Goal: Task Accomplishment & Management: Manage account settings

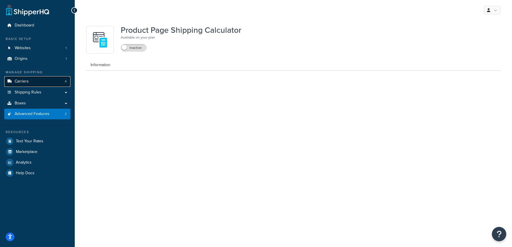
click at [40, 80] on link "Carriers 4" at bounding box center [37, 81] width 66 height 11
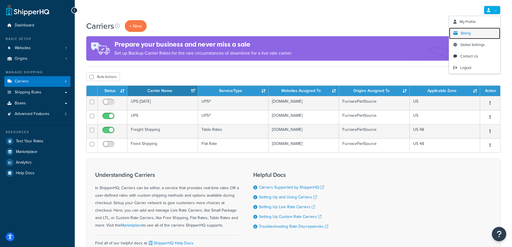
click at [468, 33] on span "Billing" at bounding box center [466, 32] width 10 height 5
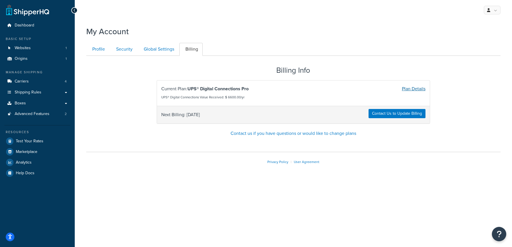
click at [405, 88] on link "Plan Details" at bounding box center [414, 88] width 24 height 7
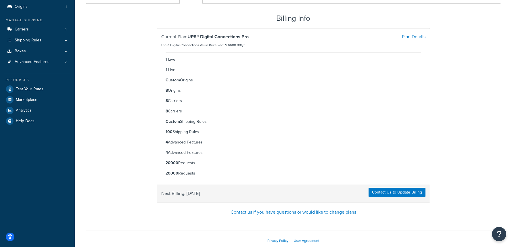
scroll to position [58, 0]
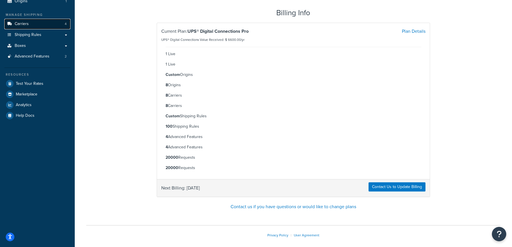
click at [47, 26] on link "Carriers 4" at bounding box center [37, 24] width 66 height 11
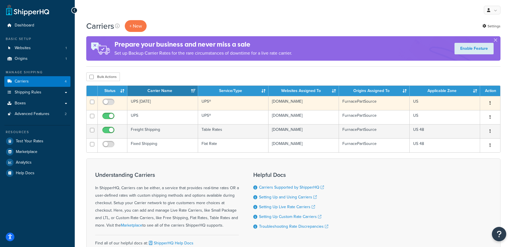
click at [161, 105] on td "UPS Saturday" at bounding box center [162, 103] width 70 height 14
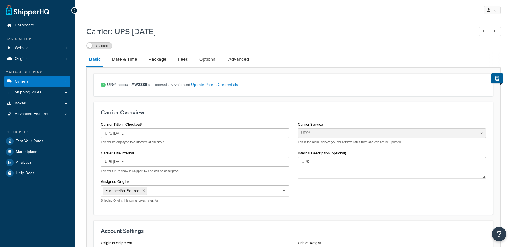
select select "ups"
select select "53"
click at [134, 66] on link "Date & Time" at bounding box center [124, 59] width 31 height 14
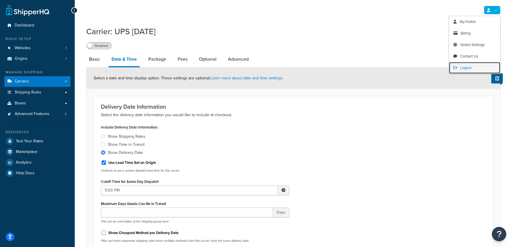
click at [475, 66] on link "Logout" at bounding box center [474, 68] width 51 height 12
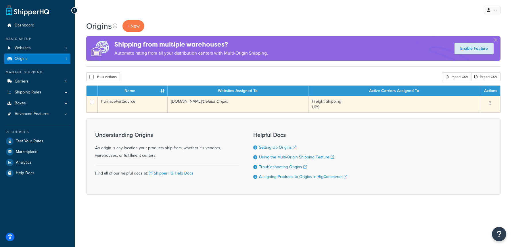
click at [227, 103] on icon "(Default Origin)" at bounding box center [215, 101] width 26 height 6
click at [159, 106] on td "FurnacePartSource" at bounding box center [133, 104] width 70 height 16
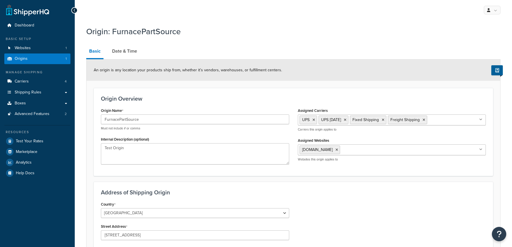
select select "13"
click at [123, 54] on link "Date & Time" at bounding box center [124, 51] width 31 height 14
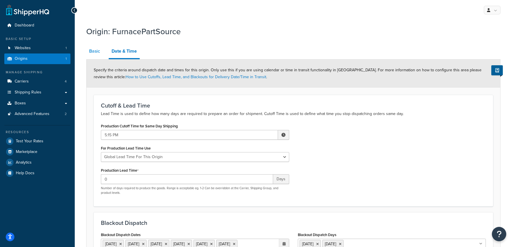
click at [95, 56] on link "Basic" at bounding box center [94, 51] width 17 height 14
select select "13"
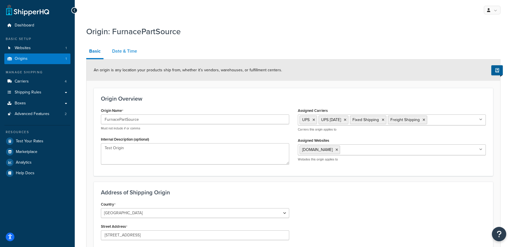
click at [125, 53] on link "Date & Time" at bounding box center [124, 51] width 31 height 14
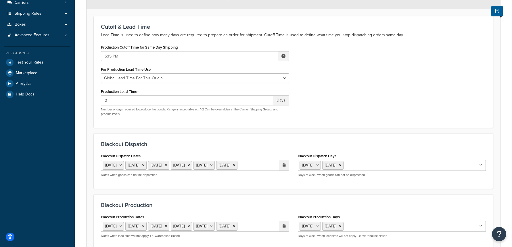
scroll to position [78, 0]
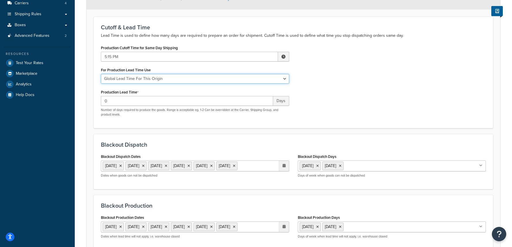
click at [189, 79] on select "Global Lead Time For This Origin Lead Time For Per Shipping Method Type" at bounding box center [195, 79] width 188 height 10
click at [101, 74] on select "Global Lead Time For This Origin Lead Time For Per Shipping Method Type" at bounding box center [195, 79] width 188 height 10
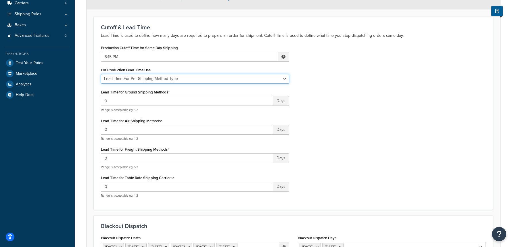
click at [234, 79] on select "Global Lead Time For This Origin Lead Time For Per Shipping Method Type" at bounding box center [195, 79] width 188 height 10
select select "ORIGIN_GLOBAL"
click at [101, 74] on select "Global Lead Time For This Origin Lead Time For Per Shipping Method Type" at bounding box center [195, 79] width 188 height 10
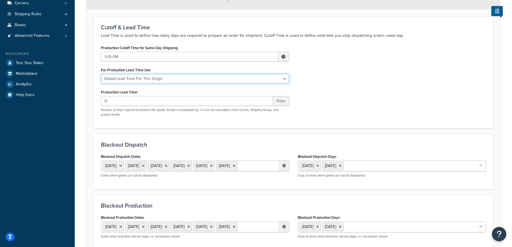
scroll to position [0, 0]
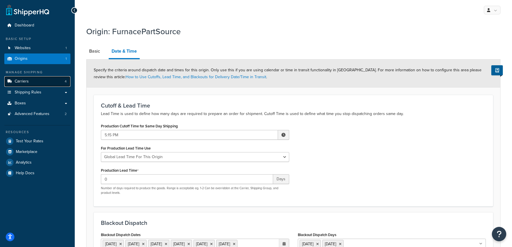
click at [43, 86] on link "Carriers 4" at bounding box center [37, 81] width 66 height 11
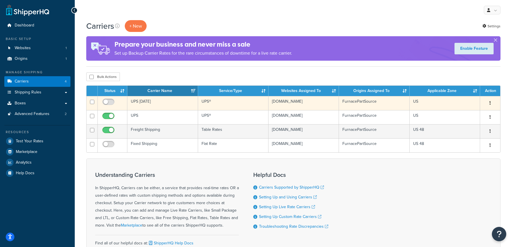
drag, startPoint x: 150, startPoint y: 118, endPoint x: 251, endPoint y: 108, distance: 100.7
click at [150, 118] on td "UPS" at bounding box center [162, 117] width 70 height 14
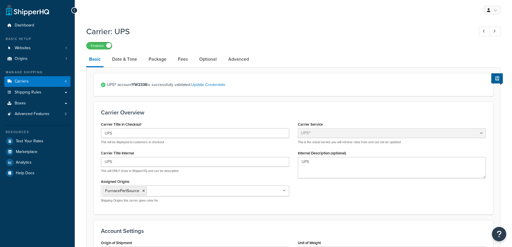
select select "ups"
select select "53"
click at [124, 56] on link "Date & Time" at bounding box center [124, 59] width 31 height 14
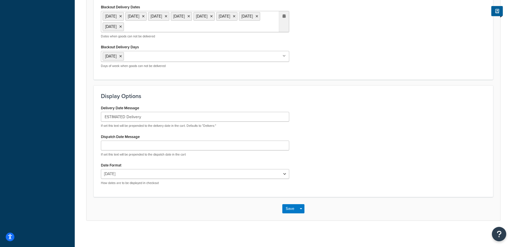
scroll to position [278, 0]
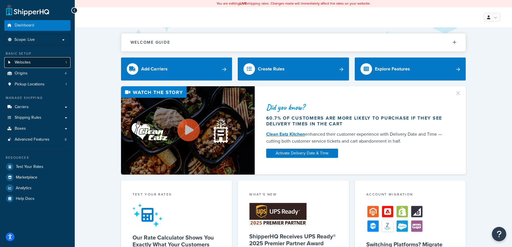
click at [37, 61] on link "Websites 1" at bounding box center [37, 62] width 66 height 11
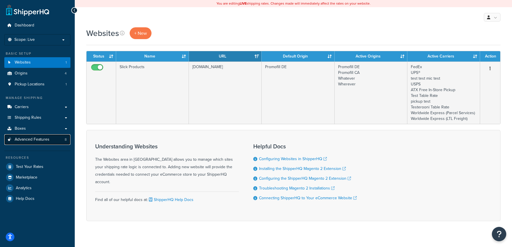
click at [67, 139] on link "Advanced Features 8" at bounding box center [37, 139] width 66 height 11
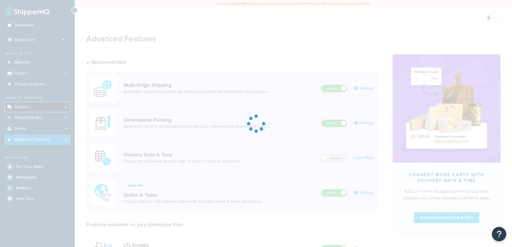
click at [45, 107] on link "Carriers" at bounding box center [37, 107] width 66 height 11
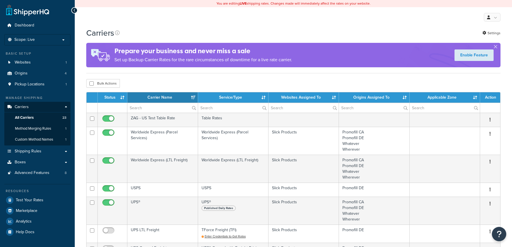
select select "15"
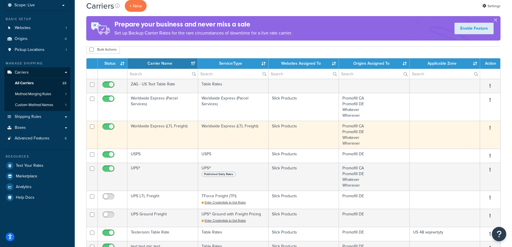
scroll to position [35, 0]
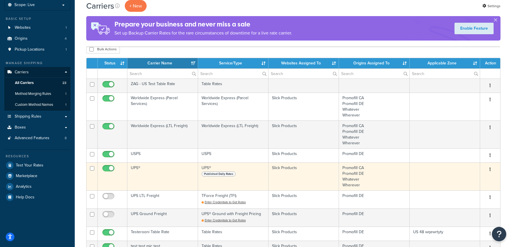
click at [154, 168] on td "UPS®" at bounding box center [162, 177] width 70 height 28
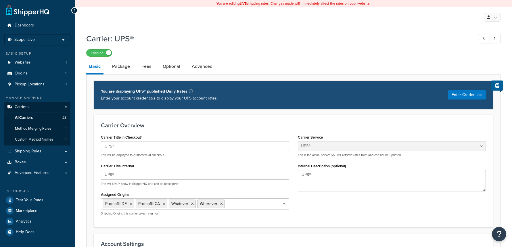
select select "ups"
click at [205, 68] on link "Advanced" at bounding box center [202, 67] width 26 height 14
select select "false"
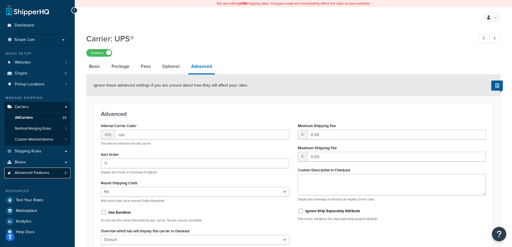
click at [35, 171] on span "Advanced Features" at bounding box center [32, 173] width 35 height 5
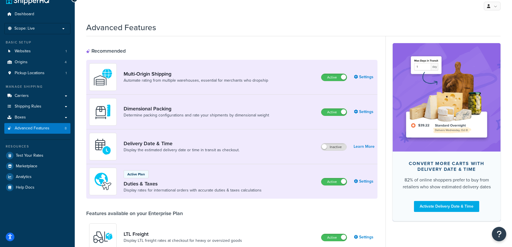
scroll to position [14, 0]
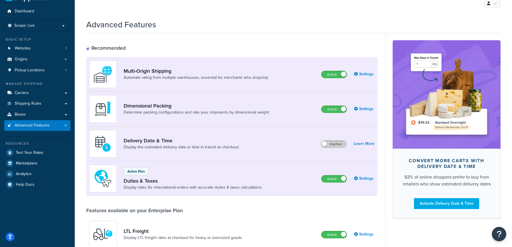
click at [331, 146] on label "Inactive" at bounding box center [333, 144] width 25 height 7
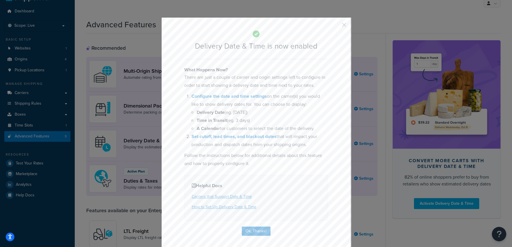
click at [262, 226] on div "Delivery Date & Time is now enabled What Happens Now? There are just a couple o…" at bounding box center [256, 132] width 190 height 230
drag, startPoint x: 263, startPoint y: 229, endPoint x: 266, endPoint y: 227, distance: 3.2
click at [263, 229] on button "Ok, Thanks!" at bounding box center [256, 231] width 29 height 9
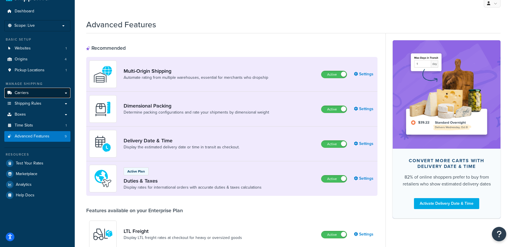
click at [31, 93] on link "Carriers" at bounding box center [37, 93] width 66 height 11
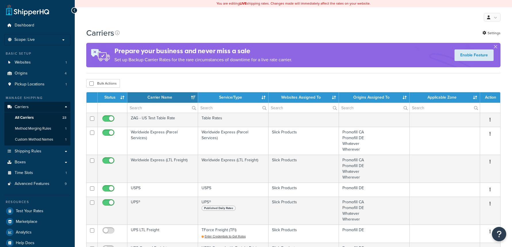
select select "15"
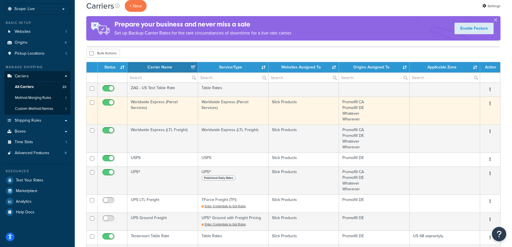
scroll to position [43, 0]
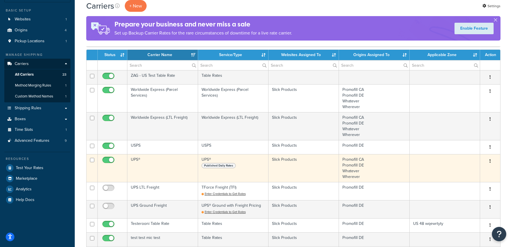
drag, startPoint x: 146, startPoint y: 161, endPoint x: 196, endPoint y: 160, distance: 49.5
click at [147, 161] on td "UPS®" at bounding box center [162, 168] width 70 height 28
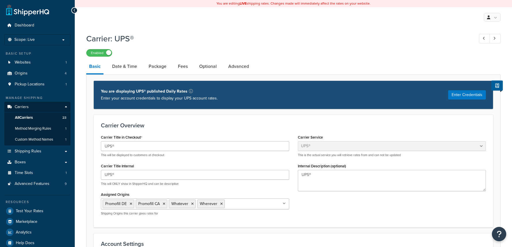
select select "ups"
click at [127, 68] on link "Date & Time" at bounding box center [124, 67] width 31 height 14
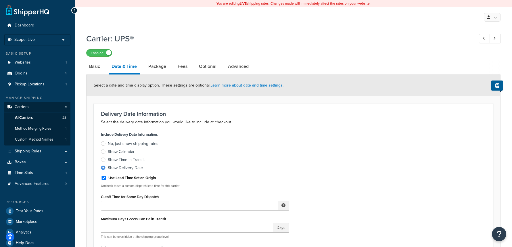
click at [367, 90] on div "Select a date and time display option. These settings are optional. Learn more …" at bounding box center [294, 85] width 414 height 21
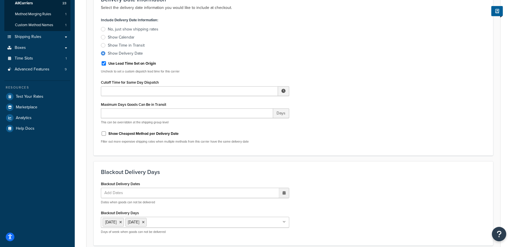
scroll to position [114, 0]
click at [241, 116] on input "Maximum Days Goods Can Be in Transit" at bounding box center [187, 114] width 172 height 10
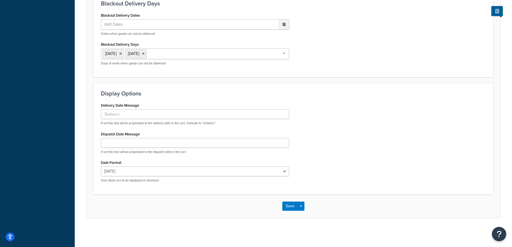
scroll to position [283, 0]
type input "0"
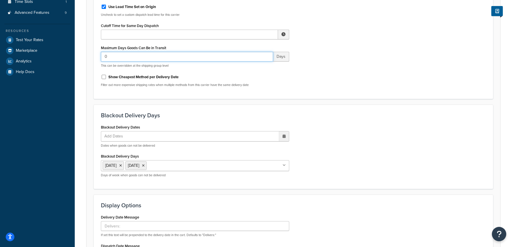
scroll to position [174, 0]
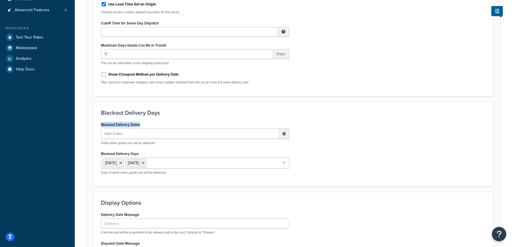
drag, startPoint x: 146, startPoint y: 125, endPoint x: 86, endPoint y: 126, distance: 59.6
click at [86, 126] on div "Select a date and time display option. These settings are optional. Learn more …" at bounding box center [293, 114] width 415 height 427
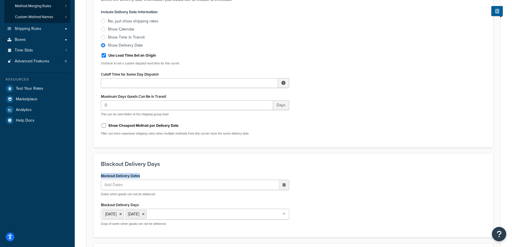
scroll to position [121, 0]
click at [304, 4] on p "Select the delivery date information you would like to include at checkout." at bounding box center [293, 0] width 385 height 7
